Goal: Task Accomplishment & Management: Use online tool/utility

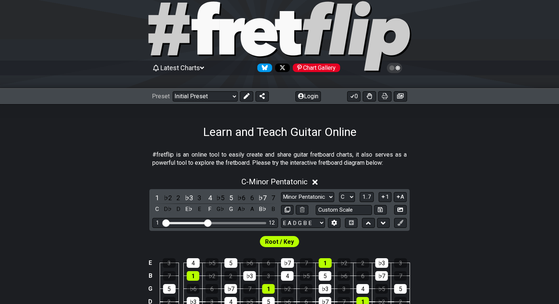
scroll to position [17, 0]
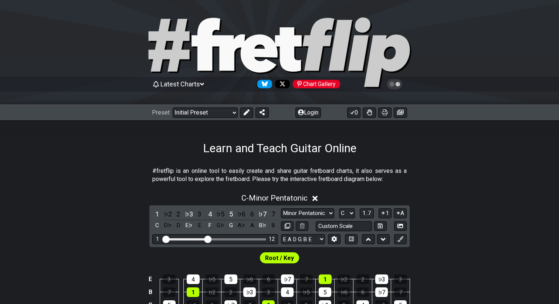
click at [205, 52] on icon at bounding box center [205, 44] width 28 height 53
click at [184, 86] on span "Latest Charts" at bounding box center [180, 84] width 40 height 8
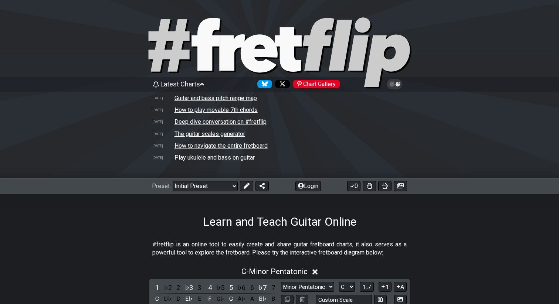
click at [185, 98] on td "Guitar and bass pitch range map" at bounding box center [215, 98] width 83 height 8
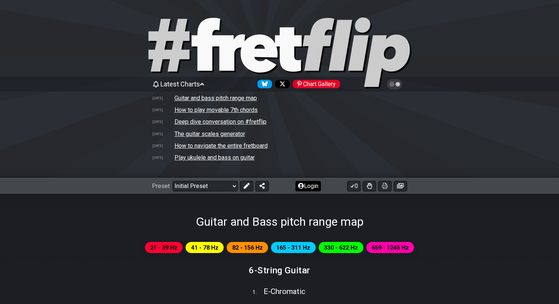
click at [306, 187] on button "Login" at bounding box center [307, 186] width 25 height 10
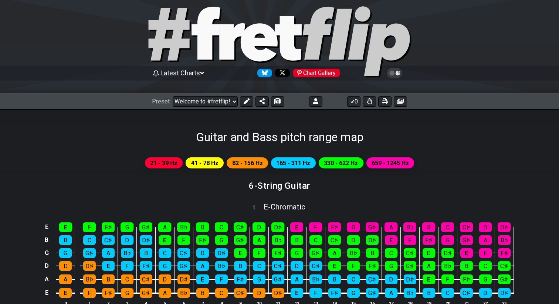
select select "/024WFMZH8"
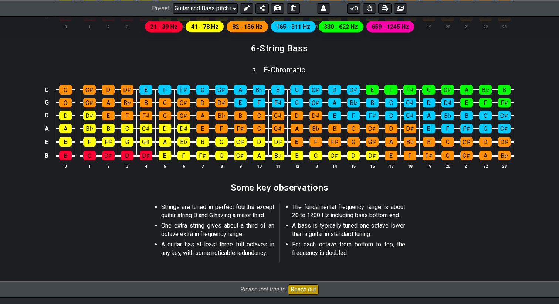
scroll to position [997, 0]
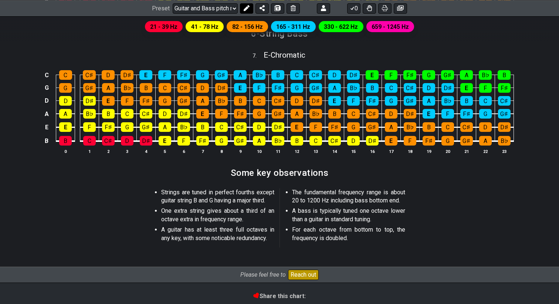
click at [247, 5] on icon at bounding box center [246, 8] width 6 height 6
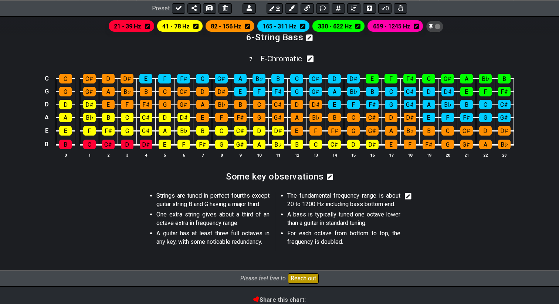
scroll to position [1000, 0]
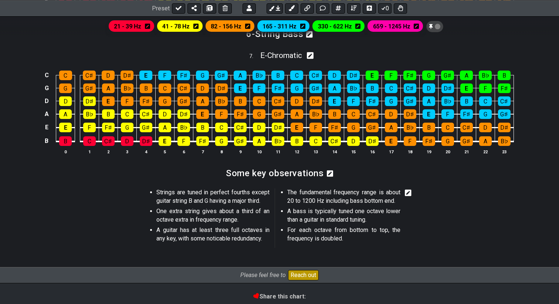
click at [410, 192] on icon at bounding box center [408, 193] width 7 height 7
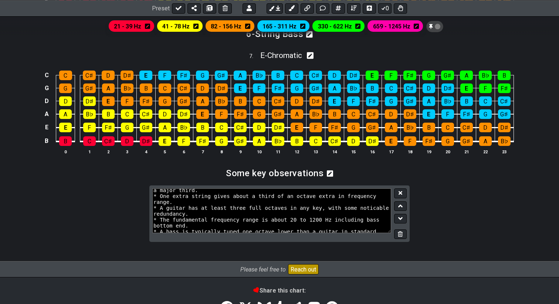
scroll to position [9, 0]
click at [376, 208] on textarea "* Strings are tuned in perfect fourths except guitar string B and G having a ma…" at bounding box center [271, 210] width 239 height 44
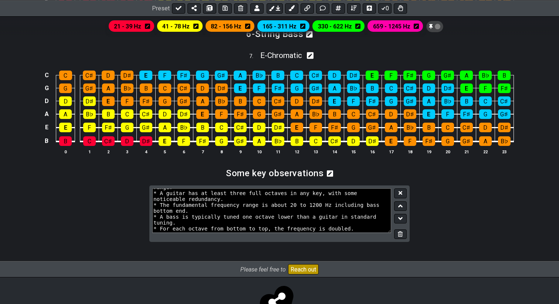
scroll to position [33, 0]
type textarea "* Strings are tuned in perfect fourths except guitar string B and G having a ma…"
click at [400, 193] on icon at bounding box center [400, 193] width 4 height 6
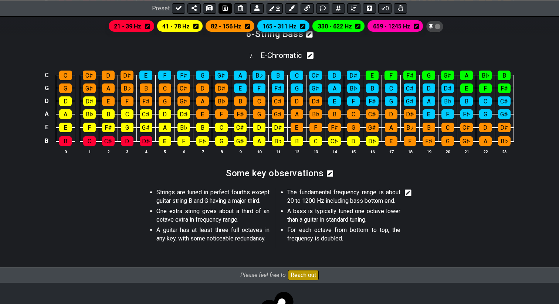
click at [225, 7] on icon at bounding box center [224, 8] width 5 height 6
click at [178, 8] on icon at bounding box center [178, 8] width 6 height 4
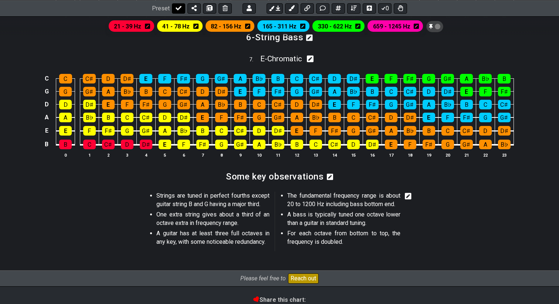
select select "/024WFMZH8"
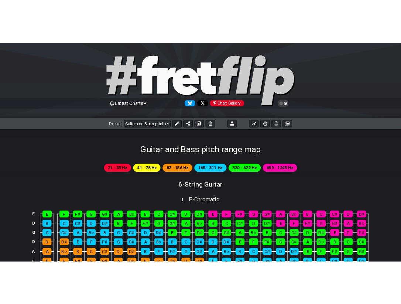
scroll to position [7, 0]
